Goal: Information Seeking & Learning: Learn about a topic

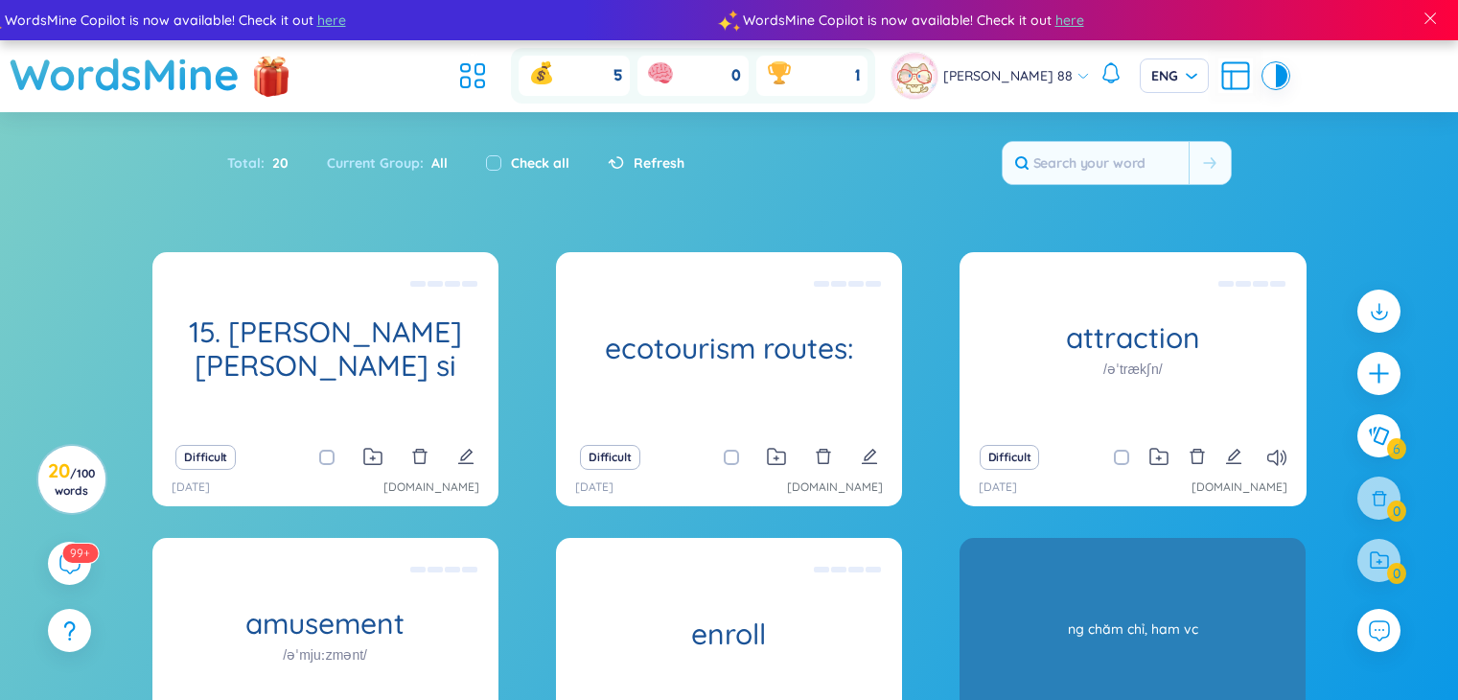
scroll to position [10, 0]
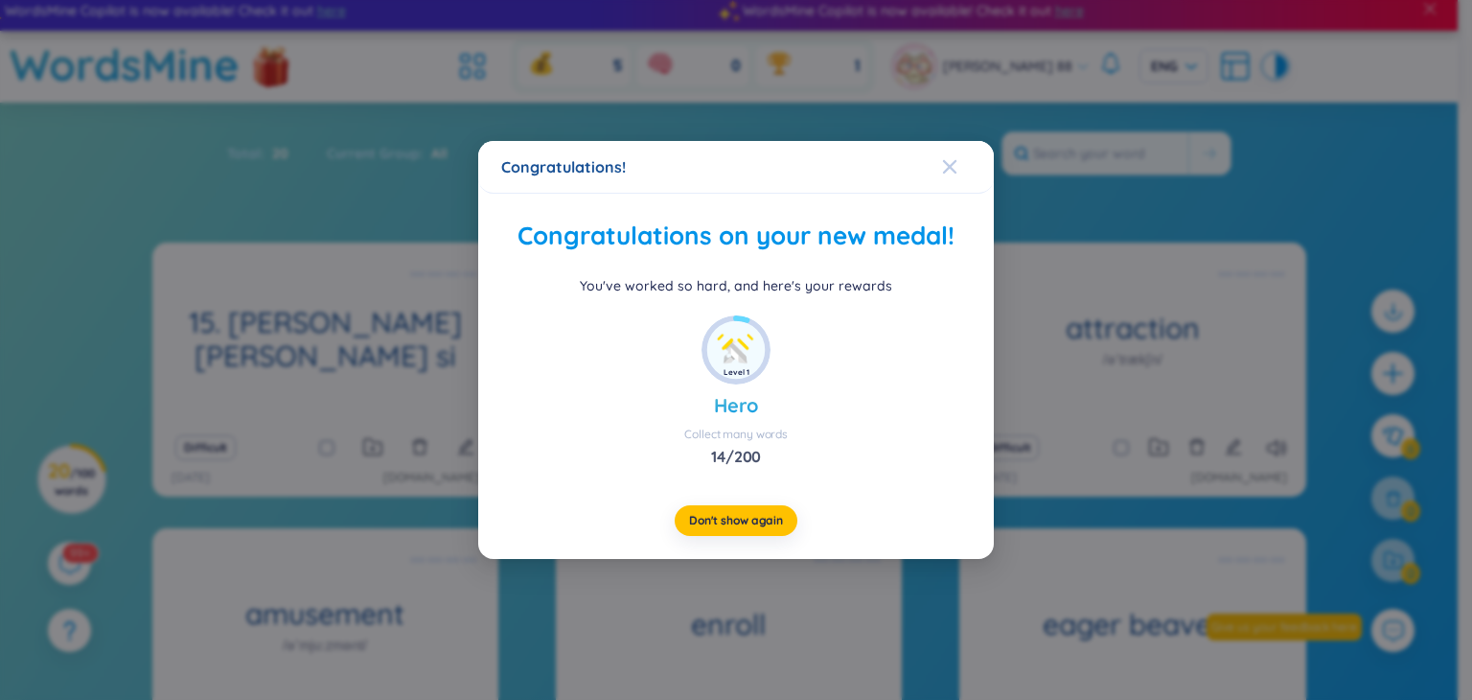
click at [947, 157] on div "Close" at bounding box center [949, 167] width 15 height 52
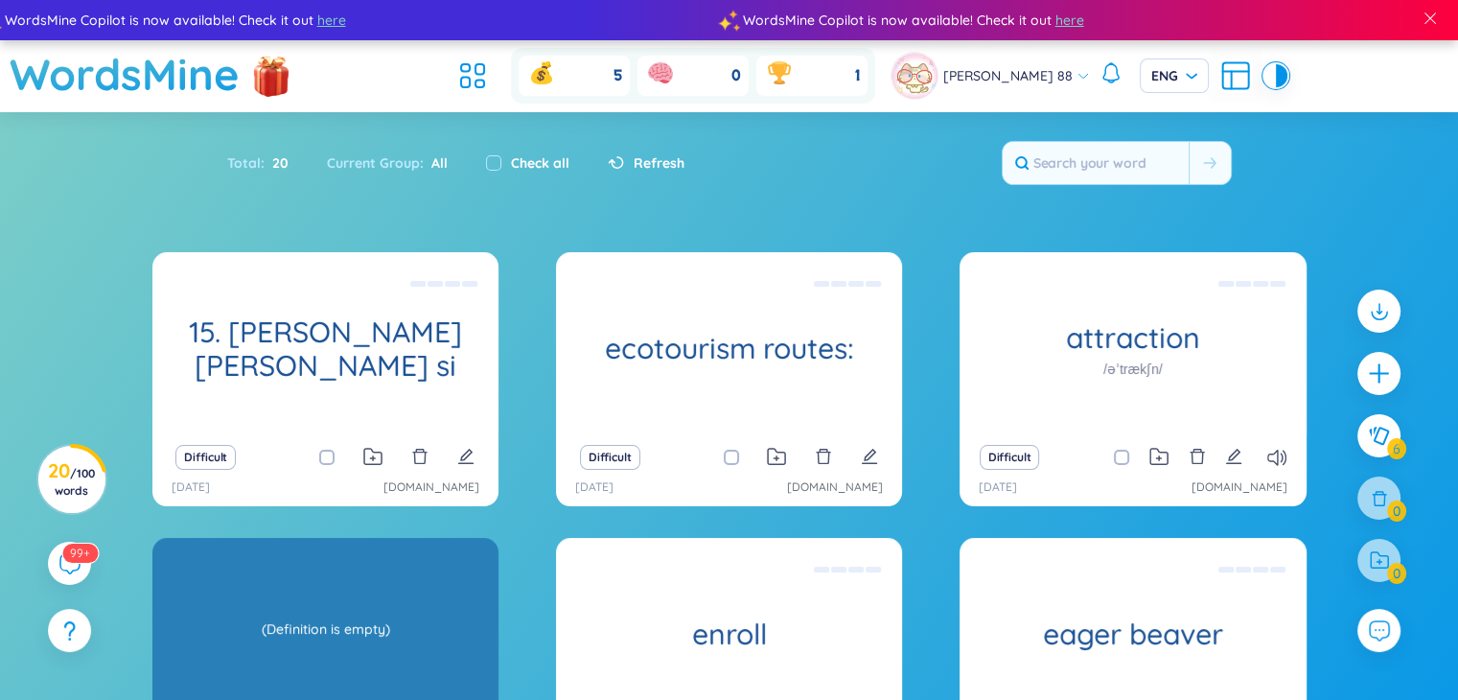
scroll to position [251, 0]
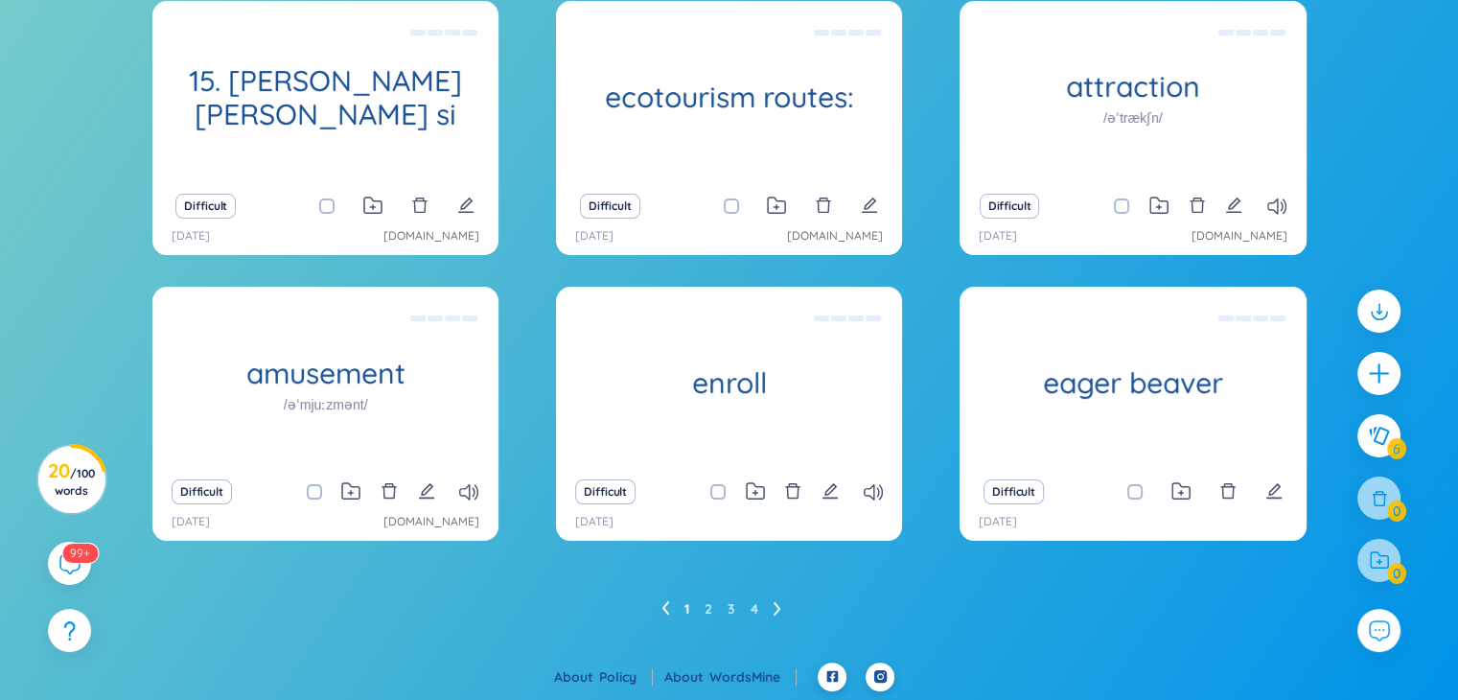
click at [784, 601] on ul "1 2 3 4" at bounding box center [728, 608] width 135 height 31
click at [775, 607] on icon at bounding box center [778, 608] width 8 height 14
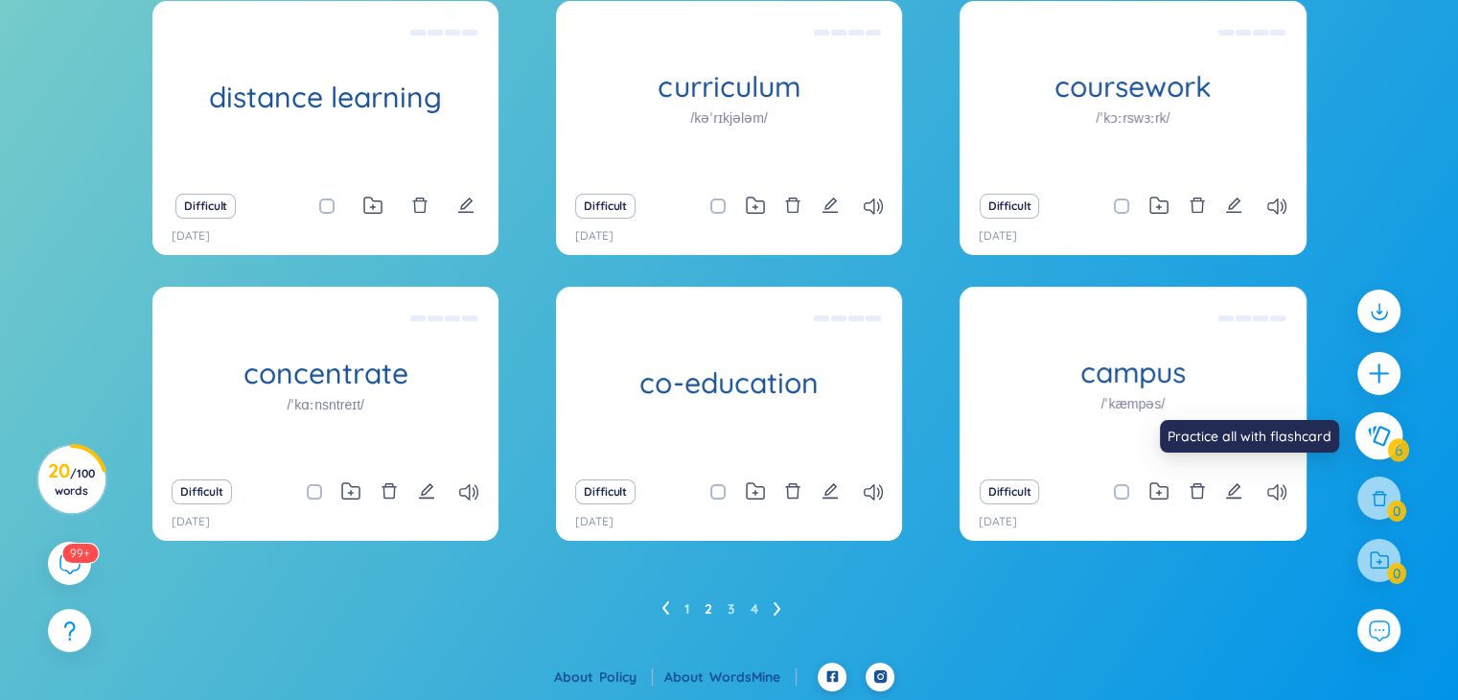
click at [1378, 442] on icon at bounding box center [1379, 436] width 22 height 20
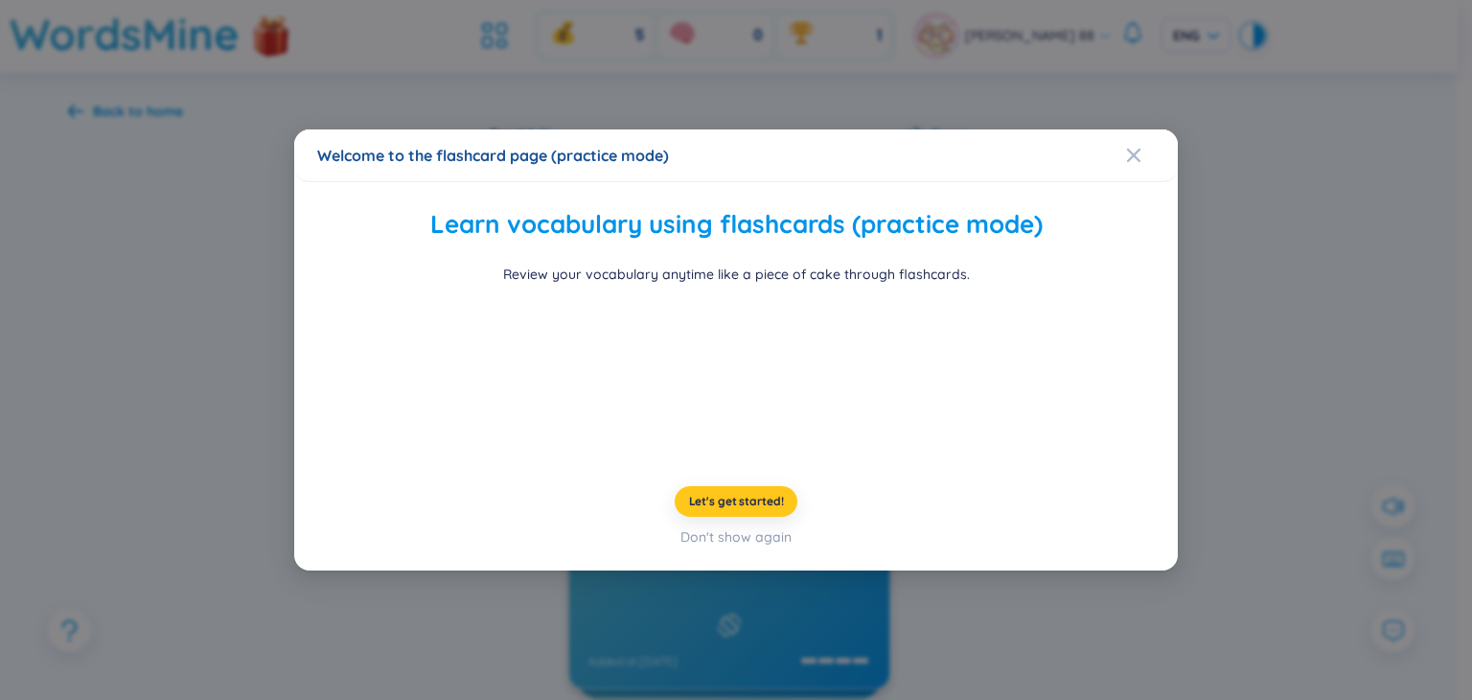
drag, startPoint x: 728, startPoint y: 499, endPoint x: 1040, endPoint y: 392, distance: 329.5
click at [733, 499] on span "Let's get started!" at bounding box center [736, 501] width 95 height 15
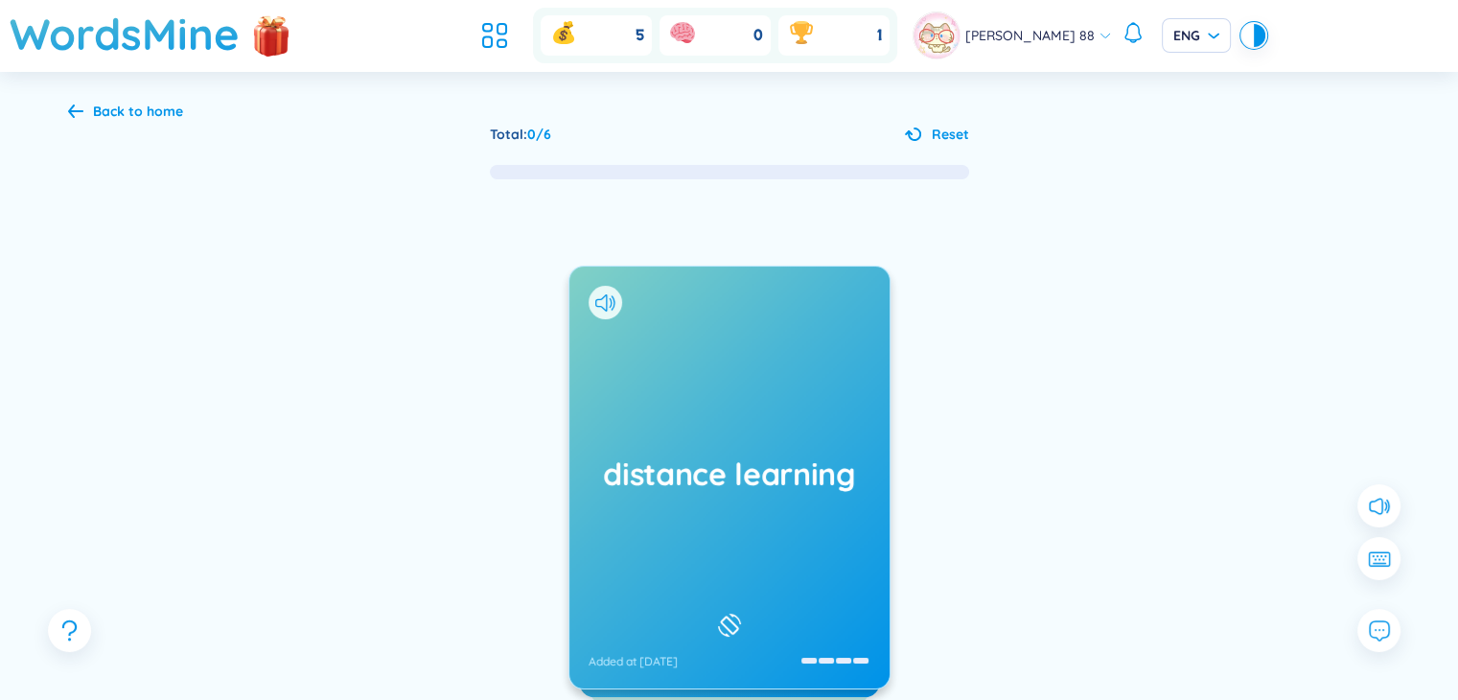
scroll to position [179, 0]
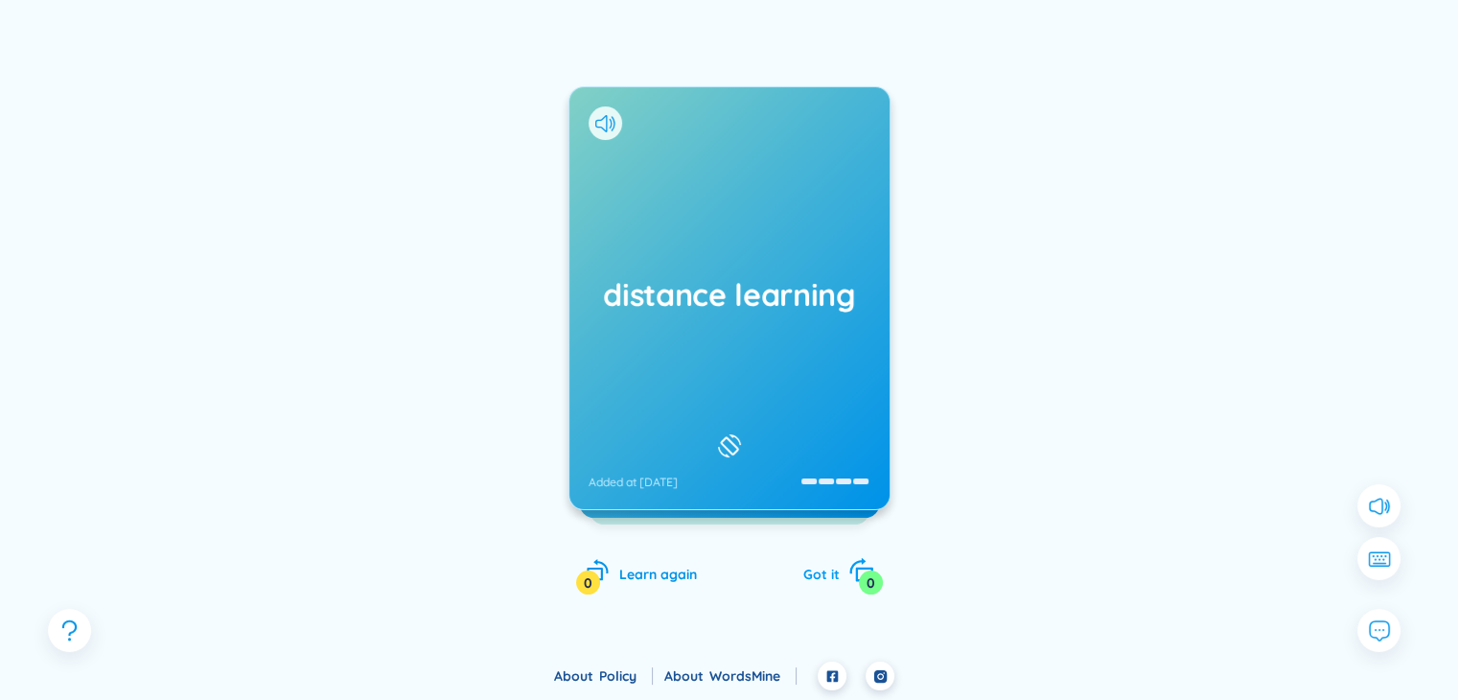
click at [854, 564] on icon "rotate-right" at bounding box center [857, 565] width 16 height 15
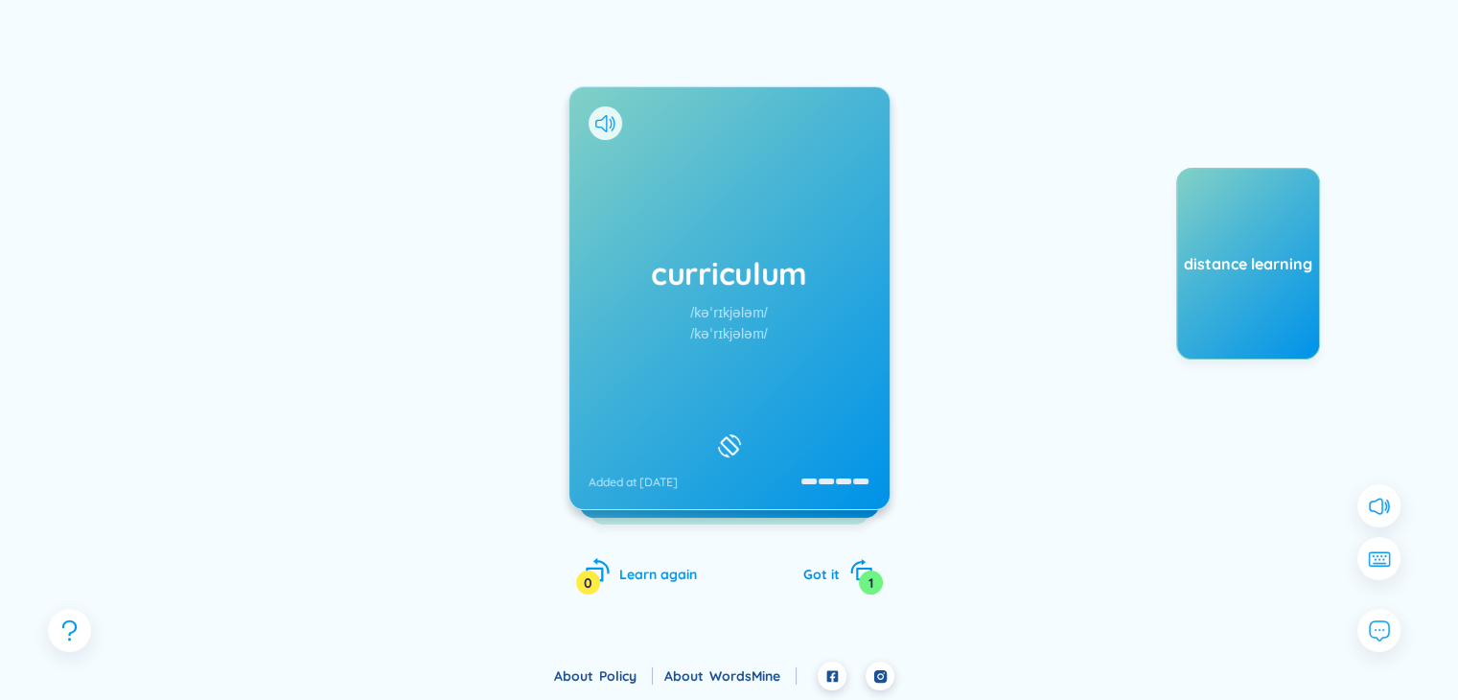
click at [610, 571] on div "Learn again 0" at bounding box center [641, 571] width 111 height 27
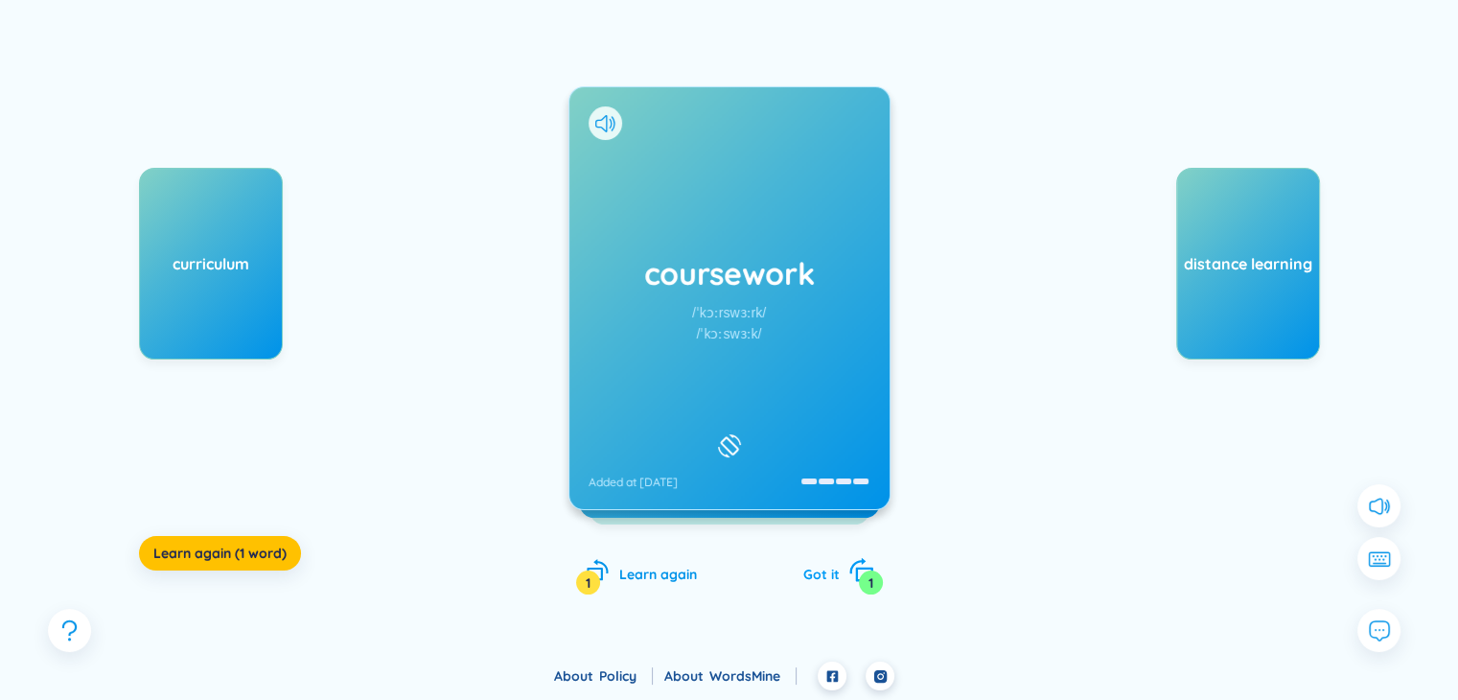
click at [860, 565] on icon "rotate-right" at bounding box center [860, 570] width 27 height 27
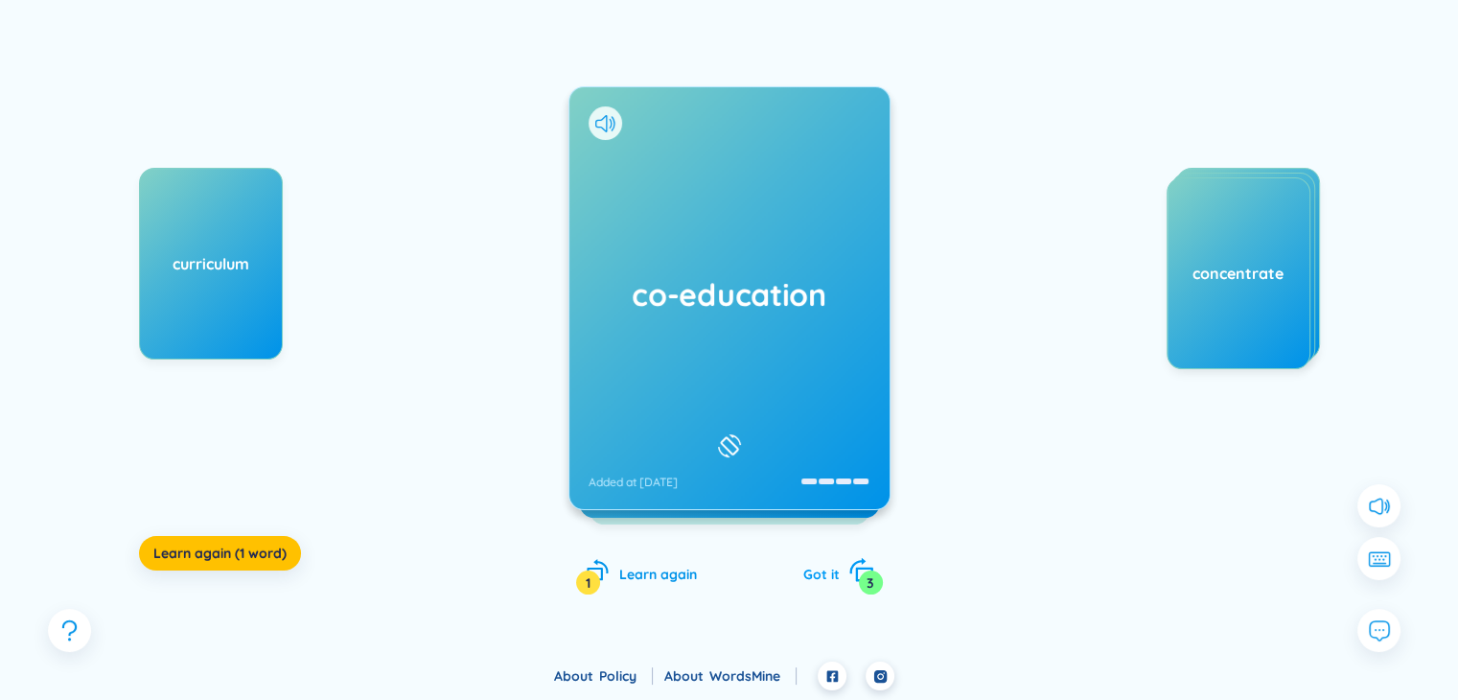
click at [860, 565] on icon "rotate-right" at bounding box center [860, 570] width 27 height 27
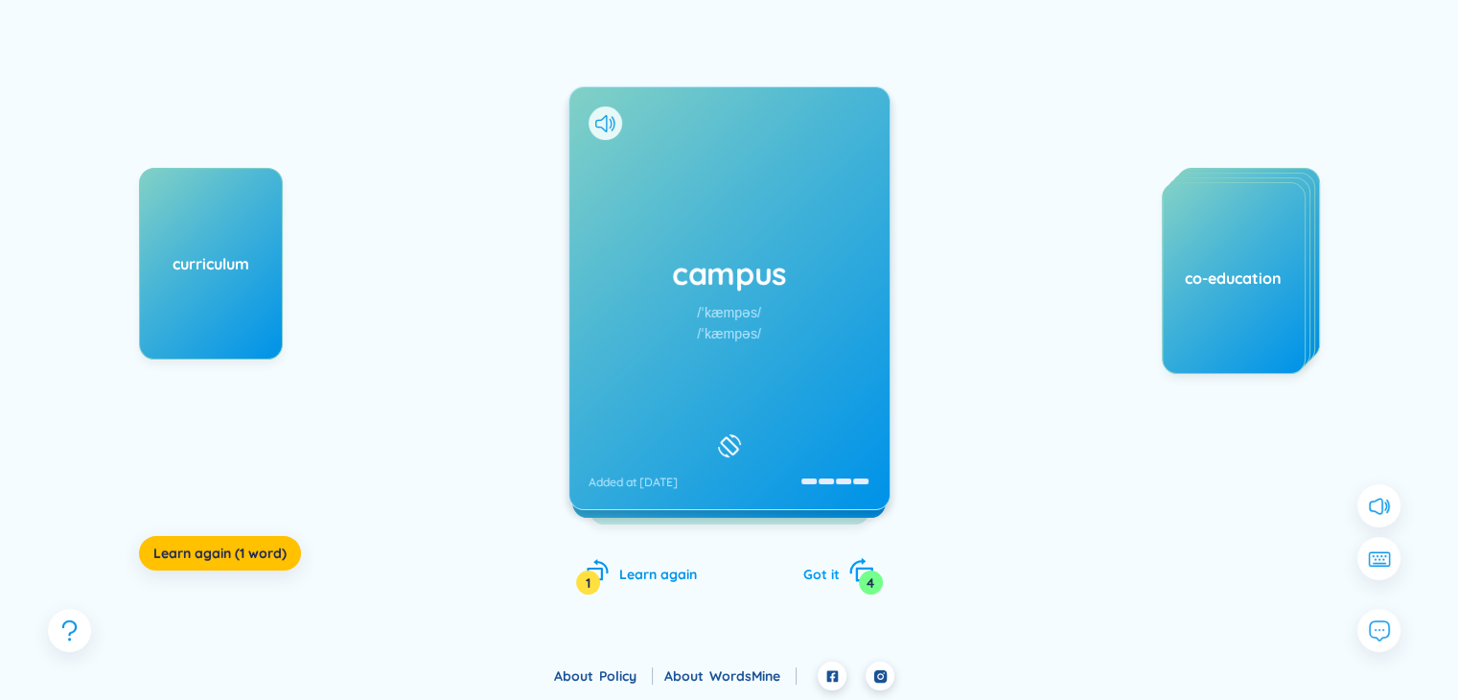
click at [860, 565] on icon "rotate-right" at bounding box center [860, 570] width 27 height 27
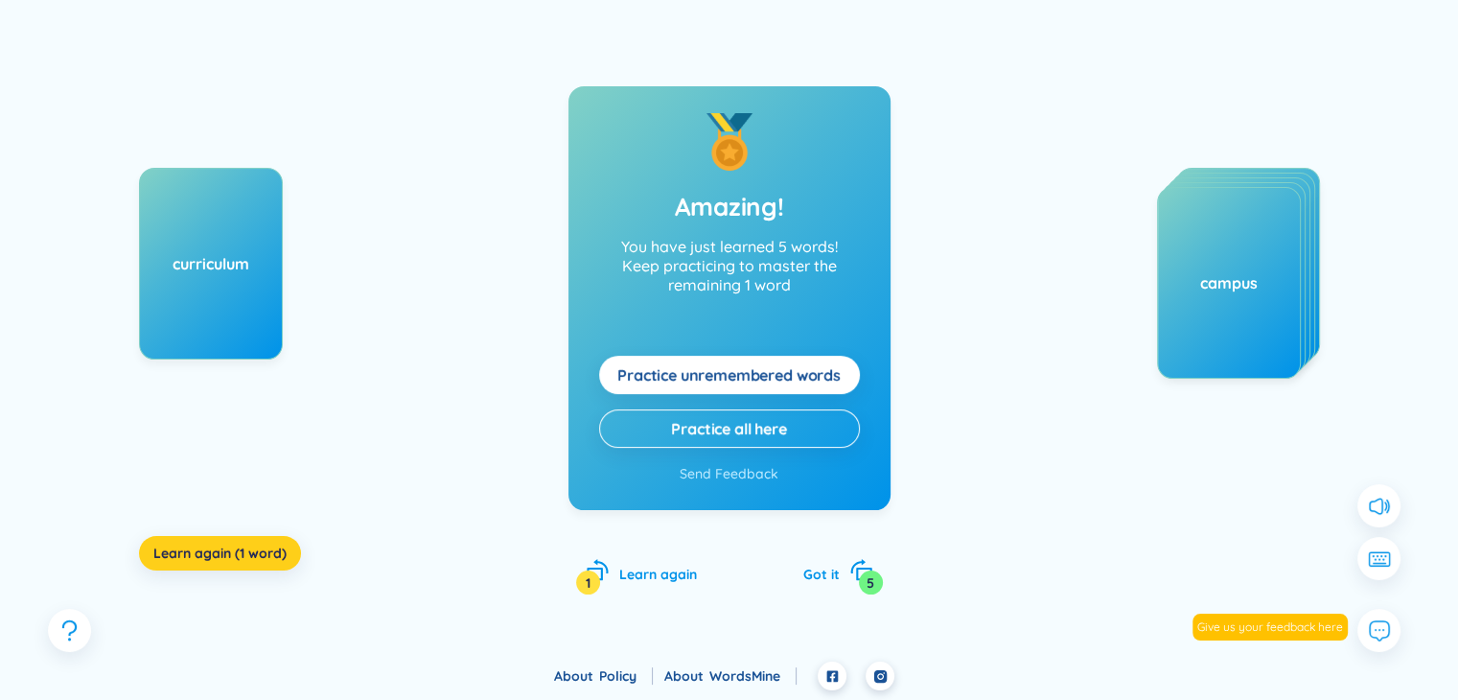
click at [230, 550] on span "Learn again (1 word)" at bounding box center [219, 552] width 133 height 19
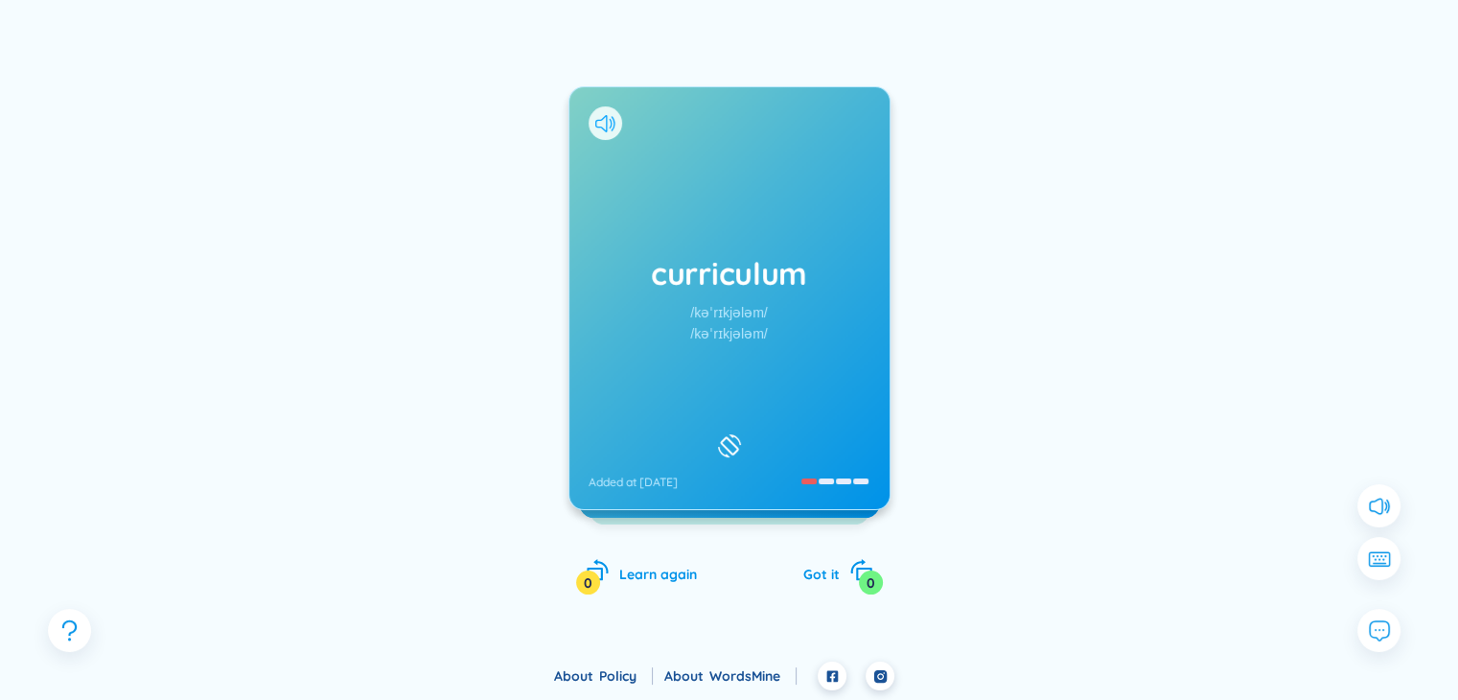
click at [610, 125] on icon at bounding box center [610, 123] width 3 height 10
click at [726, 292] on h1 "curriculum" at bounding box center [730, 273] width 282 height 42
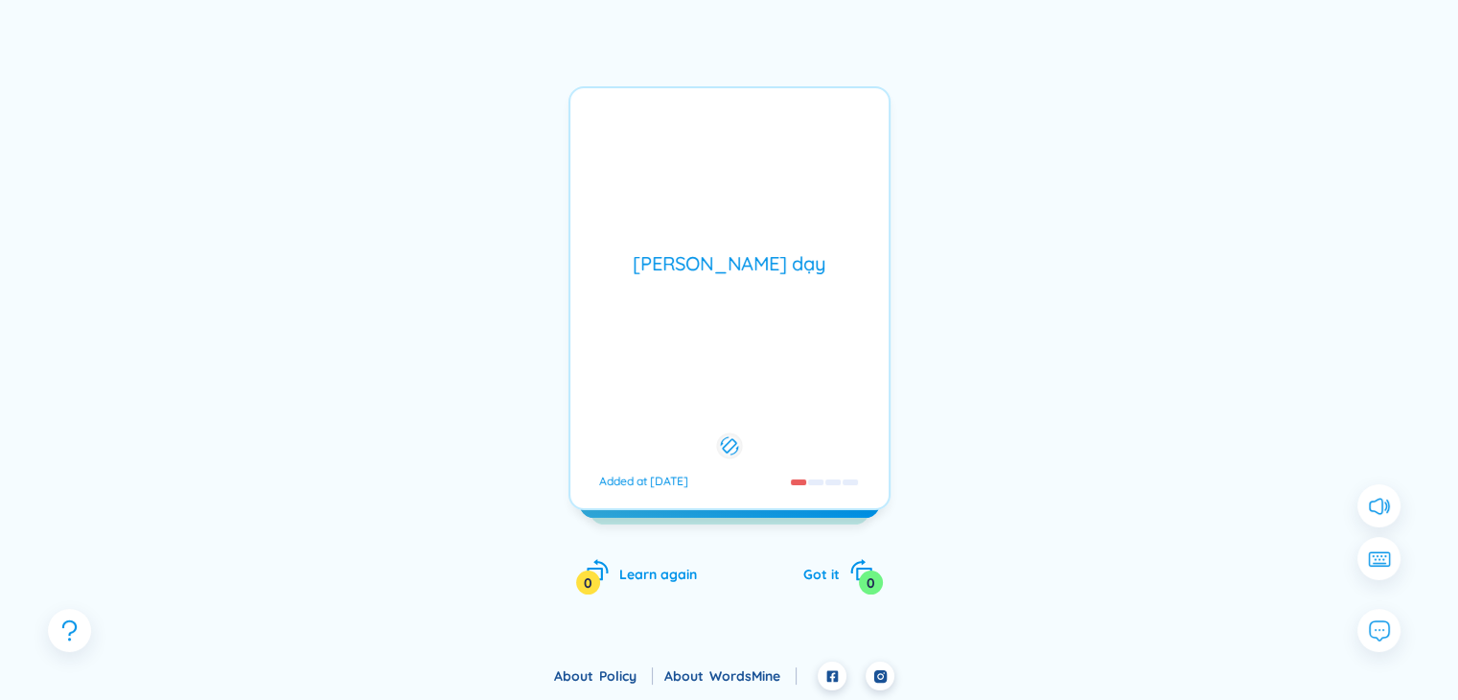
click at [727, 289] on div "[PERSON_NAME] dạy Added at [DATE]" at bounding box center [729, 298] width 322 height 424
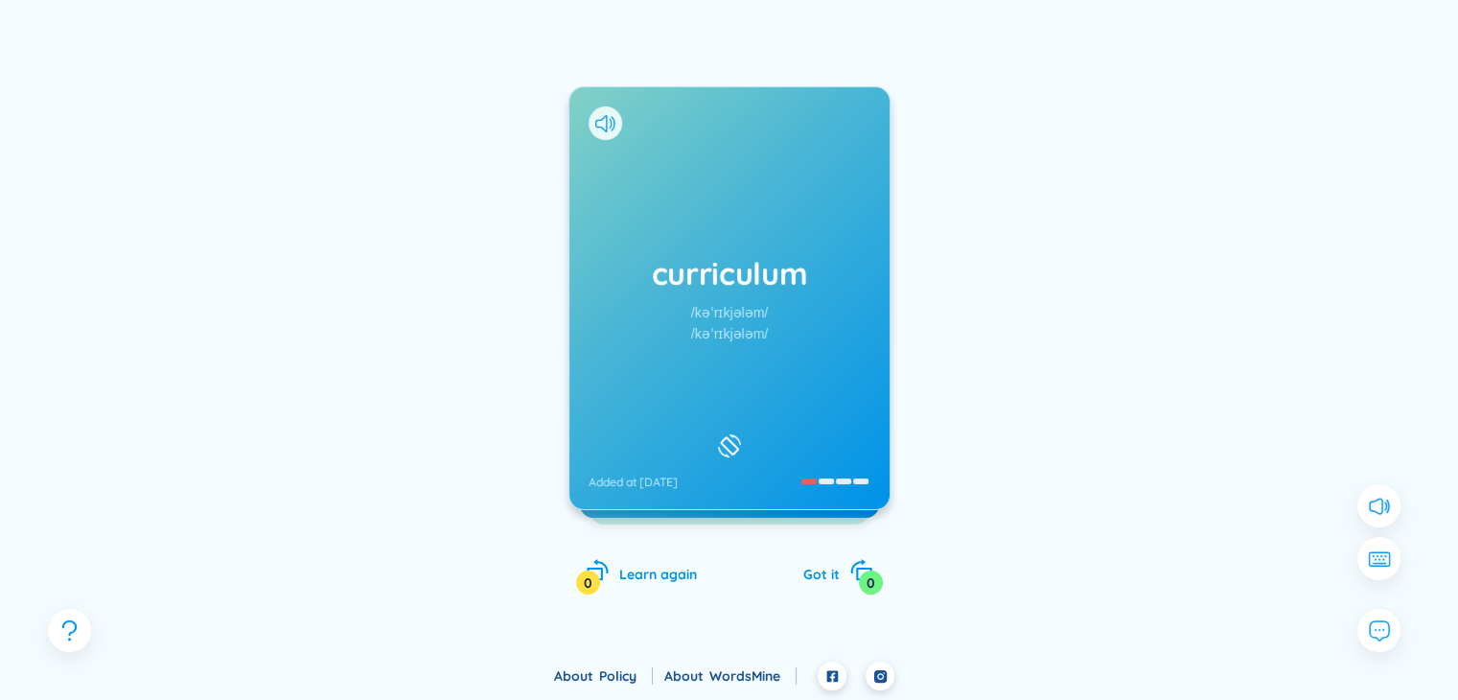
click at [727, 289] on h1 "curriculum" at bounding box center [730, 273] width 282 height 42
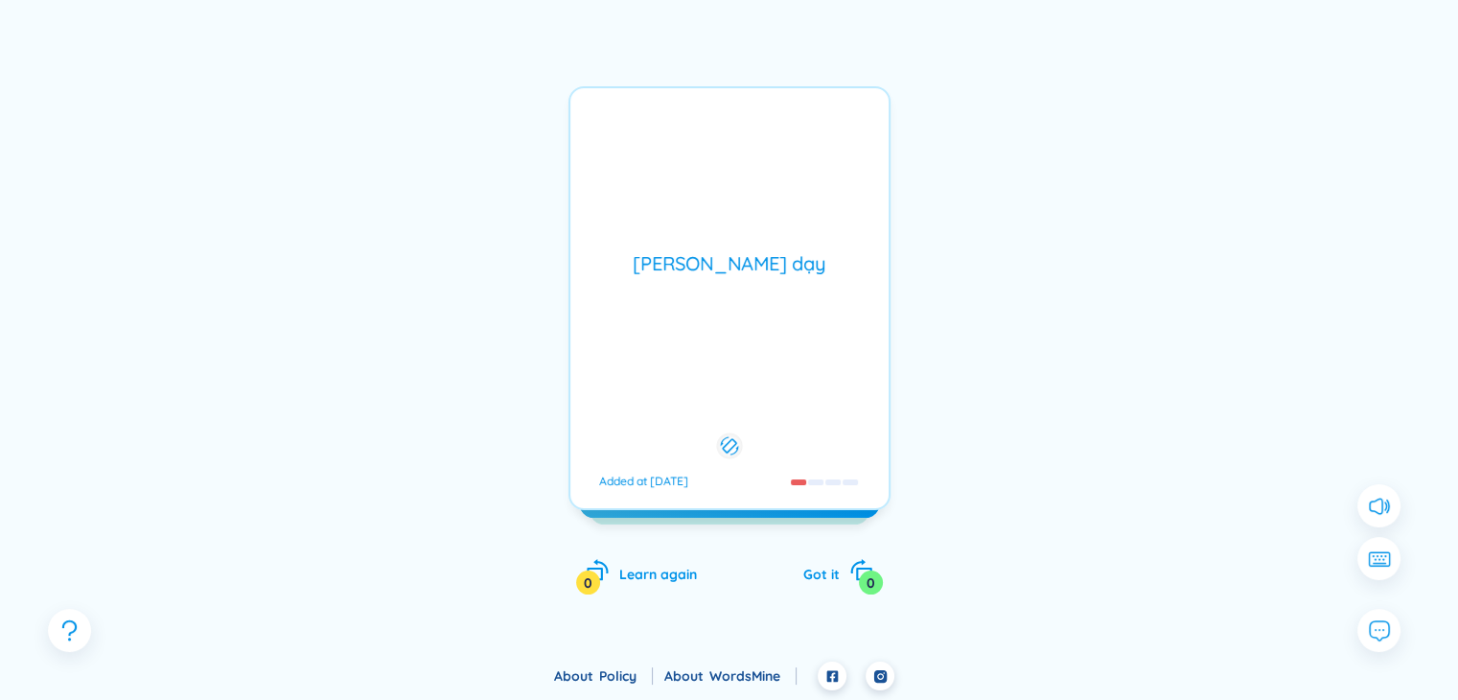
click at [727, 289] on div "[PERSON_NAME] dạy Added at [DATE]" at bounding box center [729, 298] width 322 height 424
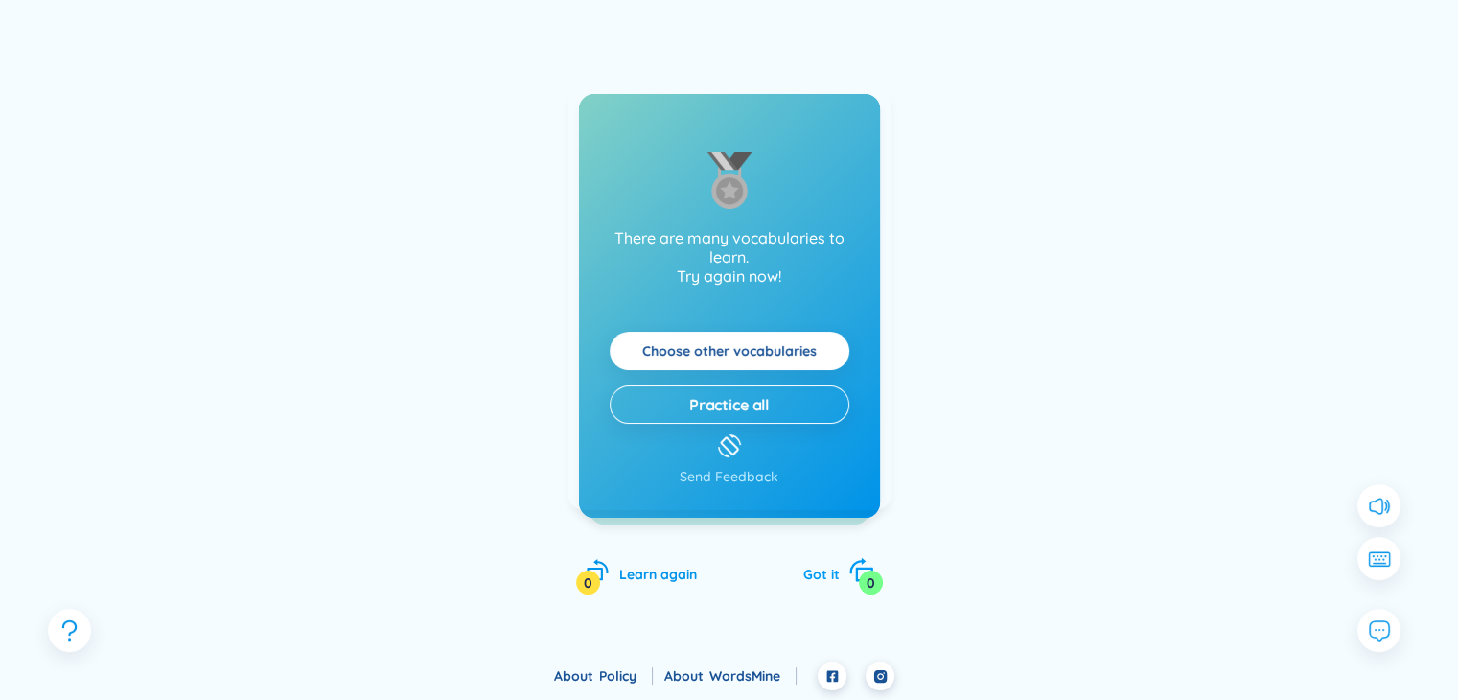
click at [858, 567] on icon "rotate-right" at bounding box center [860, 570] width 27 height 27
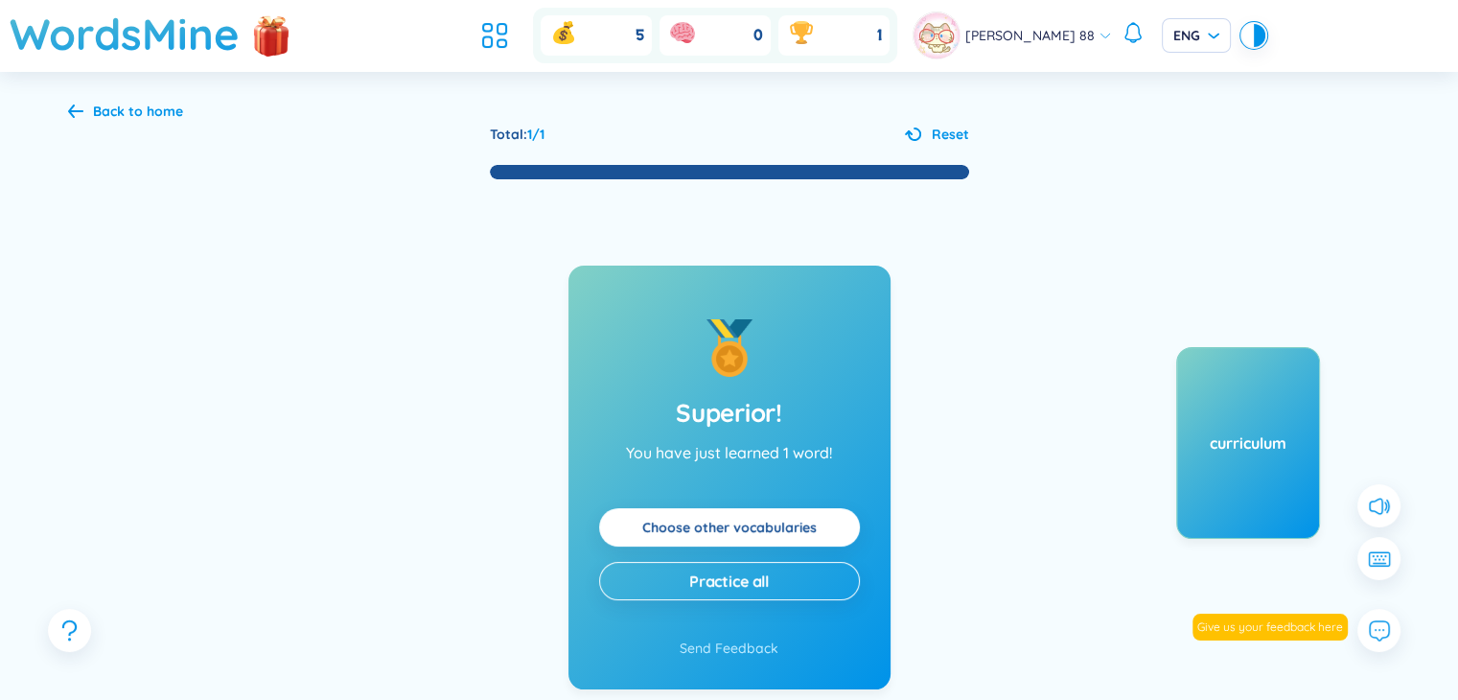
click at [97, 115] on div "Back to home" at bounding box center [138, 111] width 90 height 21
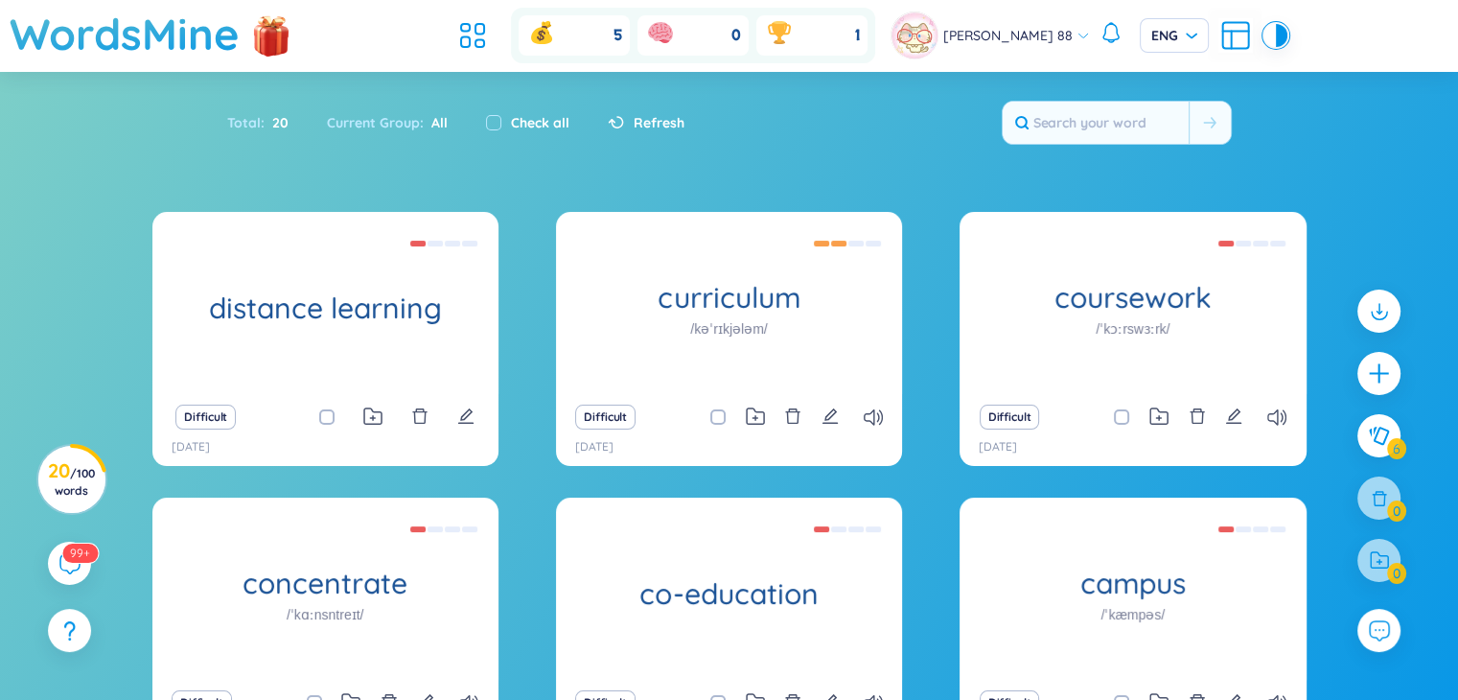
click at [623, 116] on div "Refresh" at bounding box center [646, 122] width 77 height 21
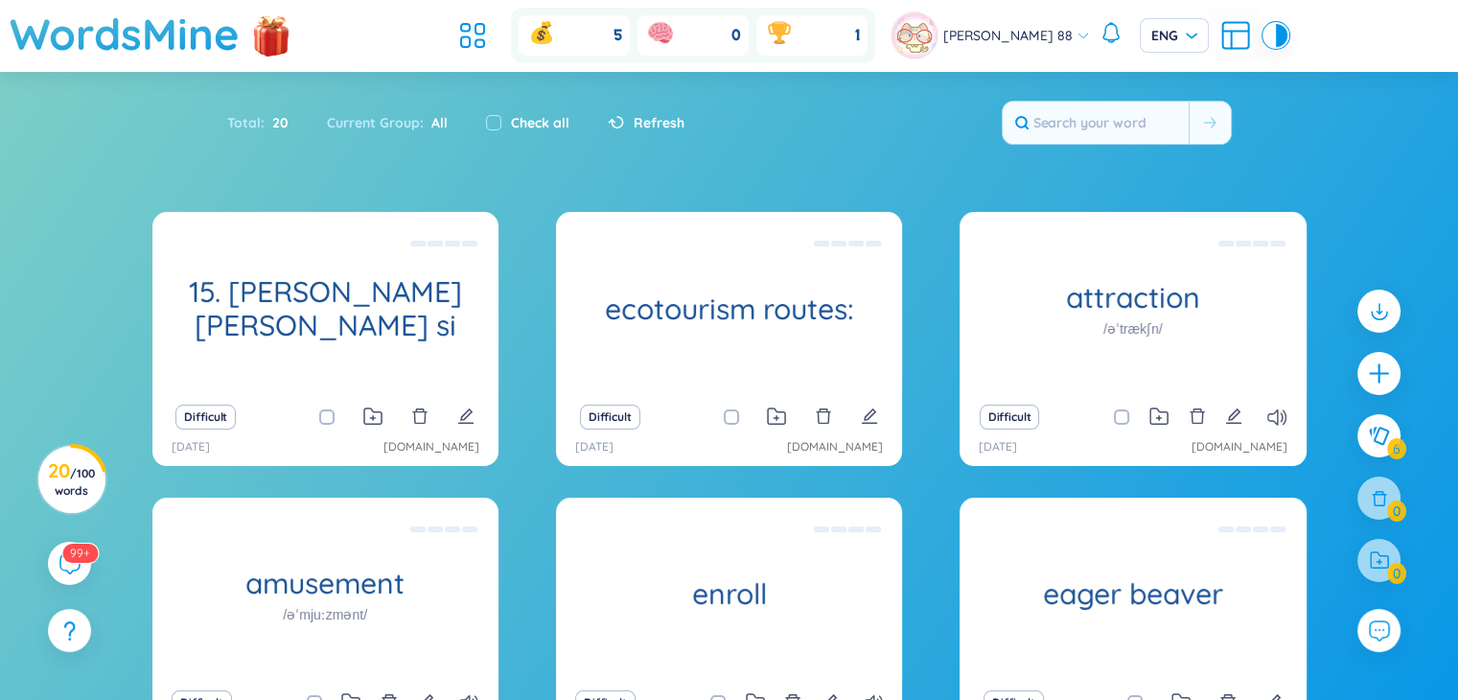
click at [635, 118] on span "Refresh" at bounding box center [659, 122] width 51 height 21
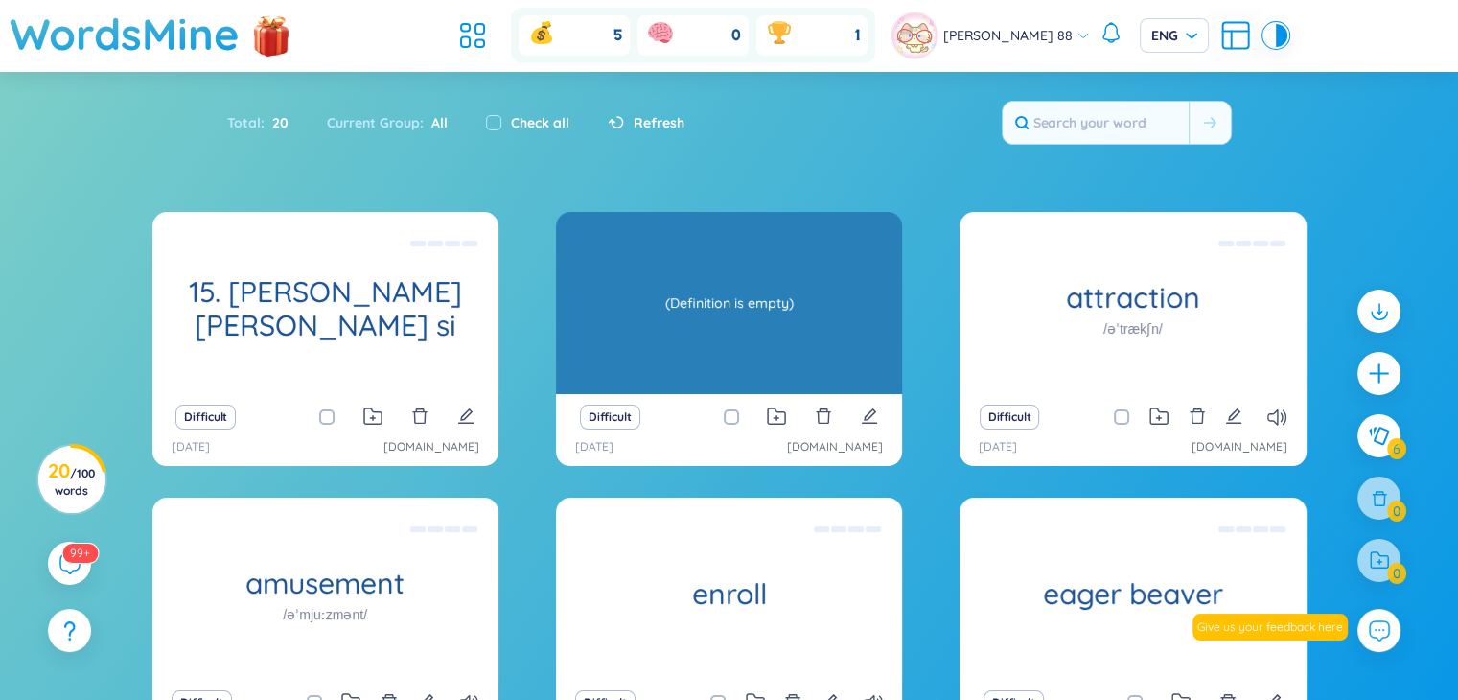
click at [635, 114] on span "Refresh" at bounding box center [659, 122] width 51 height 21
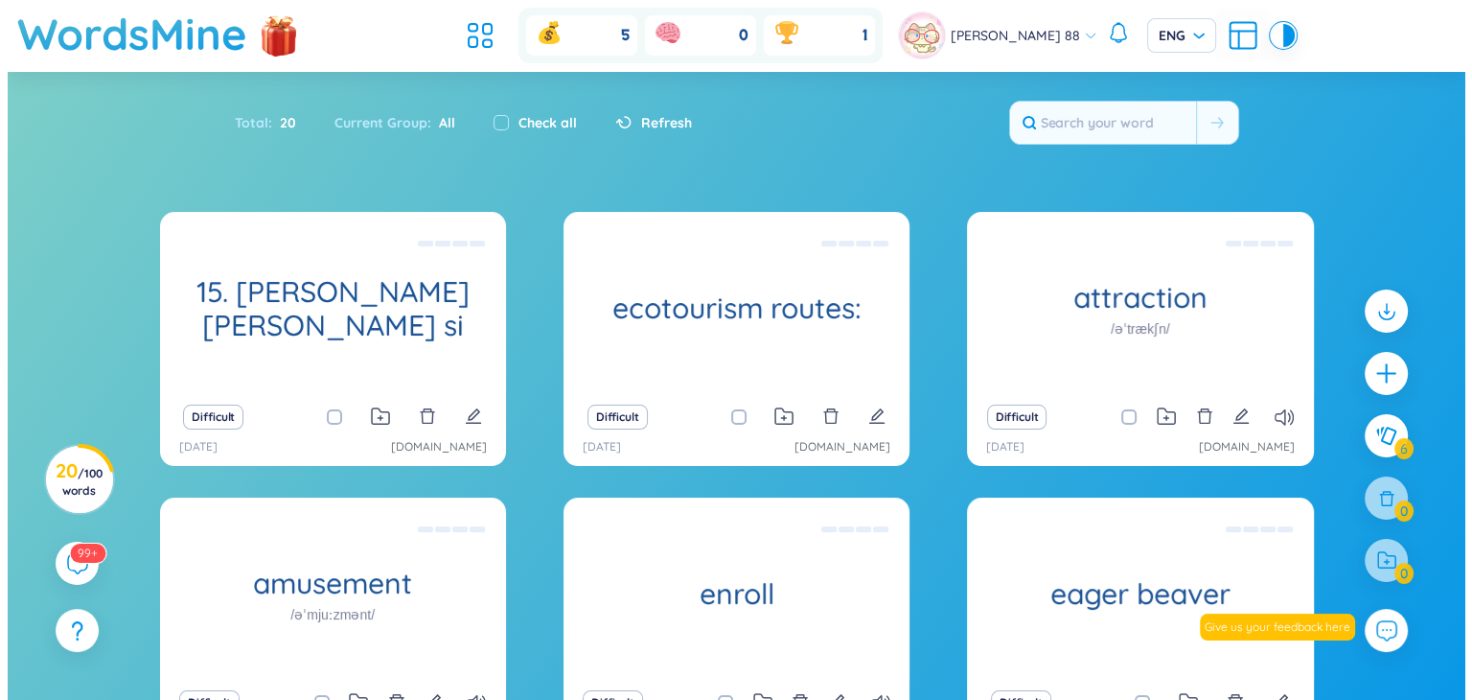
scroll to position [192, 0]
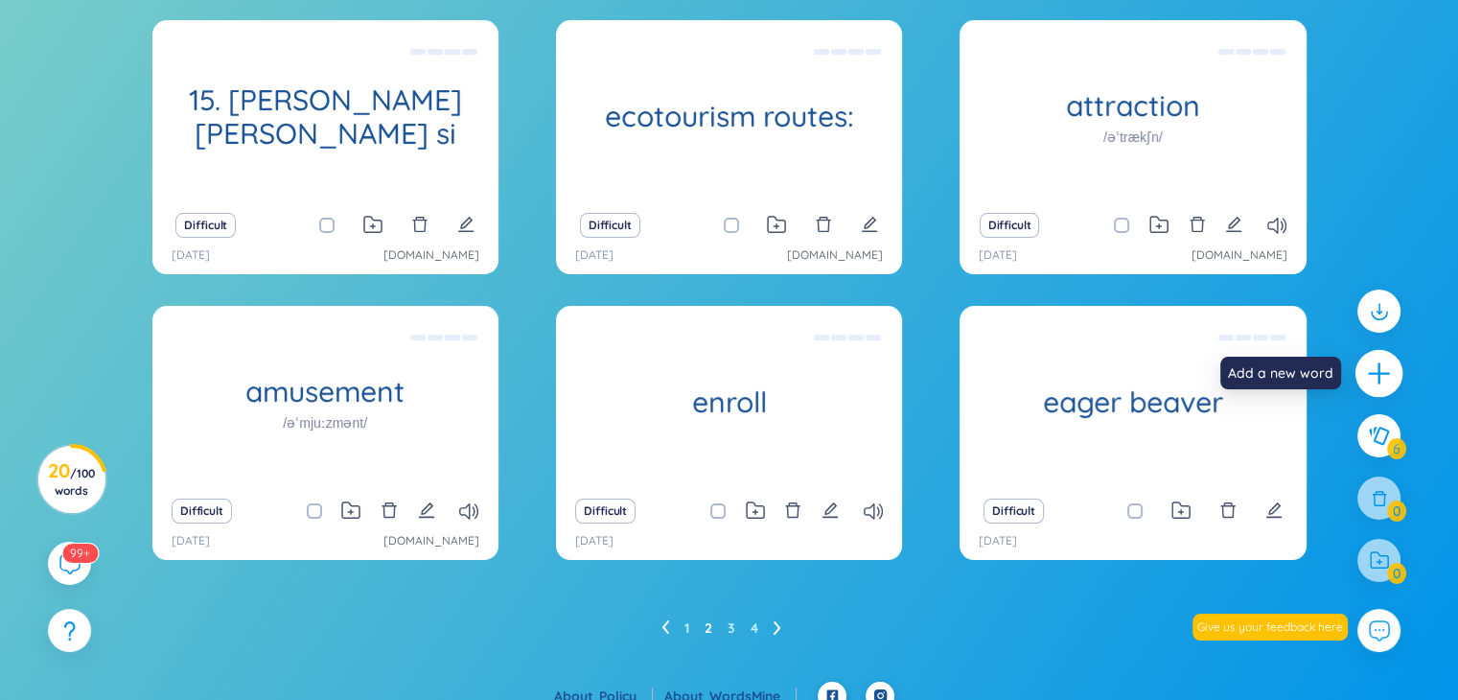
click at [1380, 381] on icon "plus" at bounding box center [1379, 373] width 27 height 27
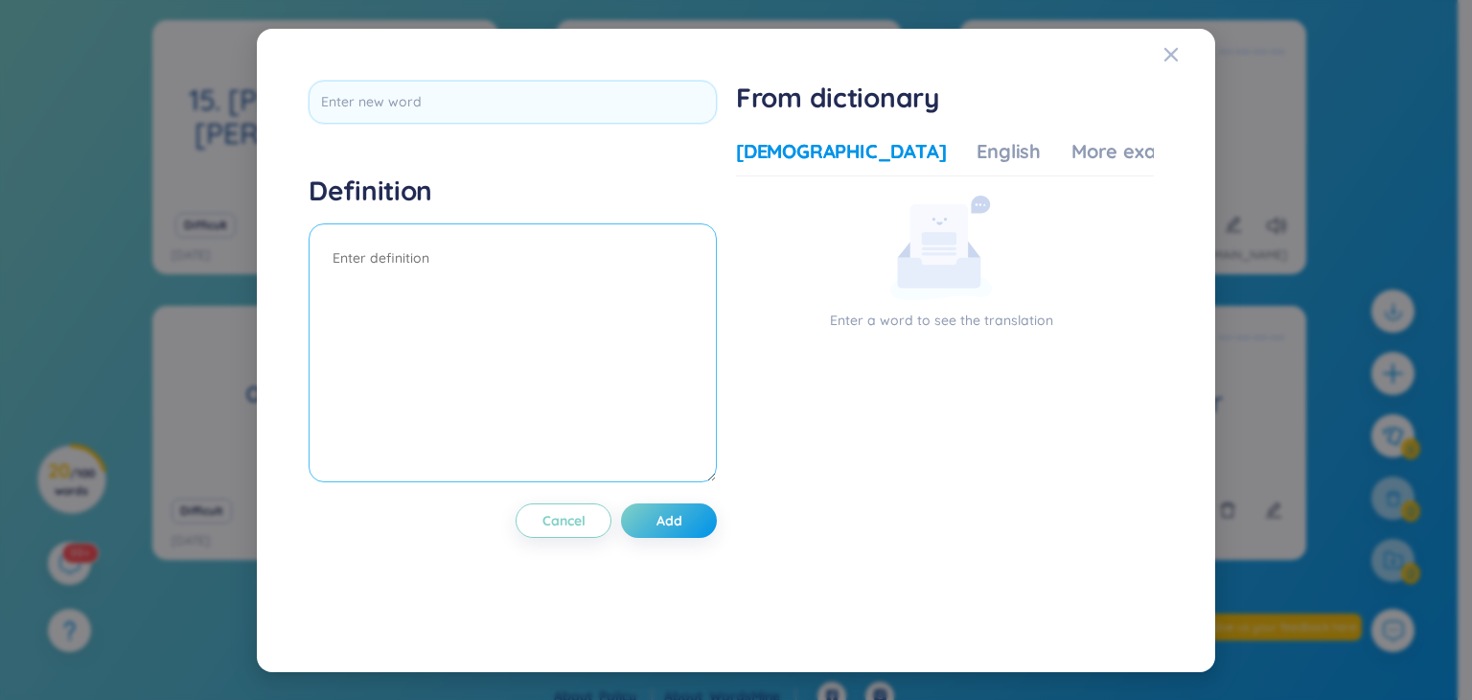
click at [482, 245] on textarea at bounding box center [513, 352] width 408 height 259
